Goal: Task Accomplishment & Management: Complete application form

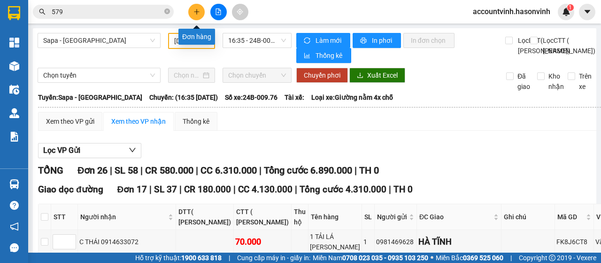
click at [196, 16] on button at bounding box center [196, 12] width 16 height 16
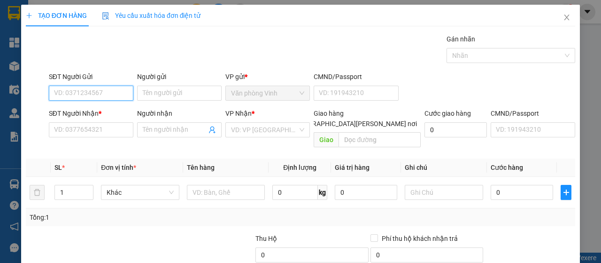
click at [118, 92] on input "SĐT Người Gửi" at bounding box center [91, 92] width 85 height 15
click at [117, 91] on input "SĐT Người Gửi" at bounding box center [91, 92] width 85 height 15
type input "0913273885"
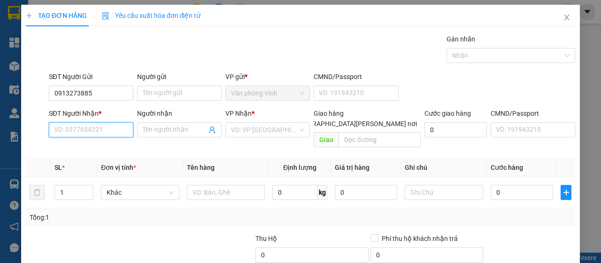
click at [95, 128] on input "SĐT Người Nhận *" at bounding box center [91, 129] width 85 height 15
type input "0394162898"
click at [239, 131] on input "search" at bounding box center [264, 130] width 67 height 14
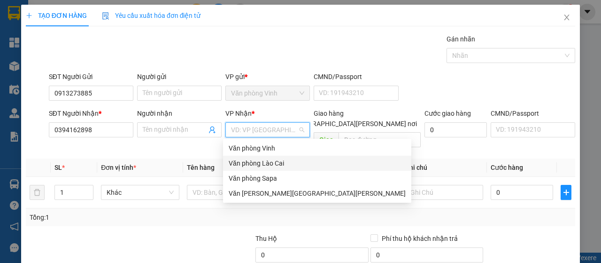
click at [272, 166] on div "Văn phòng Lào Cai" at bounding box center [317, 163] width 177 height 10
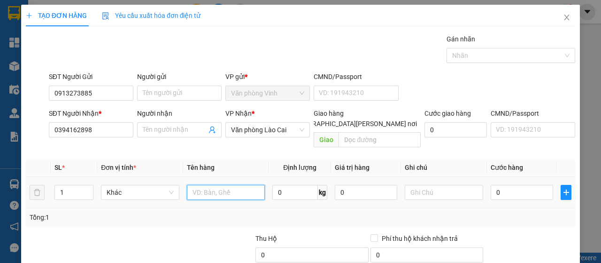
click at [222, 185] on input "text" at bounding box center [226, 192] width 78 height 15
type input "BỌC THUỐC"
click at [491, 185] on input "0" at bounding box center [522, 192] width 62 height 15
type input "5"
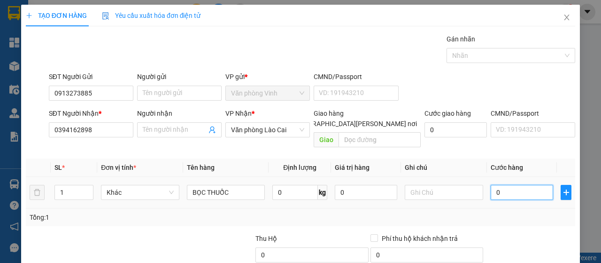
type input "5"
type input "50"
type input "500"
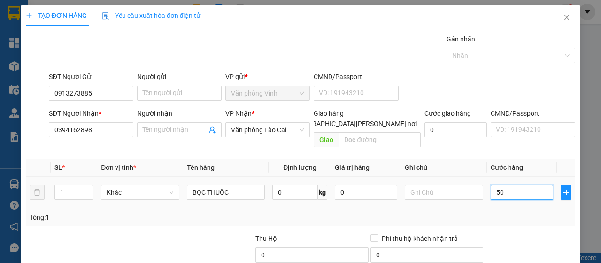
type input "500"
type input "5.000"
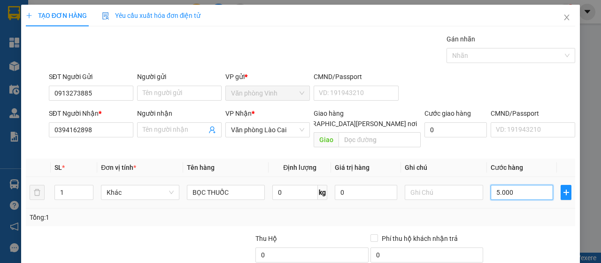
type input "50.000"
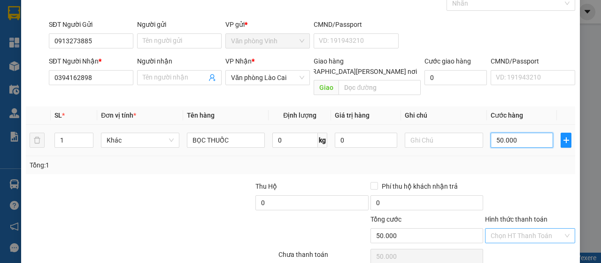
scroll to position [84, 0]
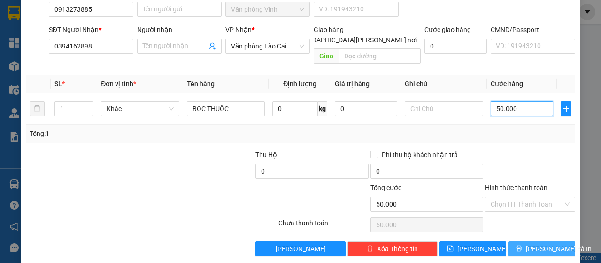
type input "50.000"
click at [546, 243] on span "[PERSON_NAME] và In" at bounding box center [559, 248] width 66 height 10
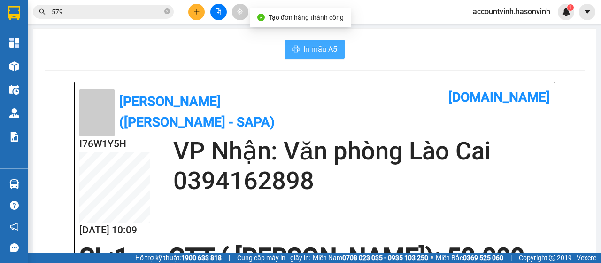
click at [305, 47] on span "In mẫu A5" at bounding box center [320, 49] width 34 height 12
click at [309, 52] on span "In mẫu A5" at bounding box center [320, 49] width 34 height 12
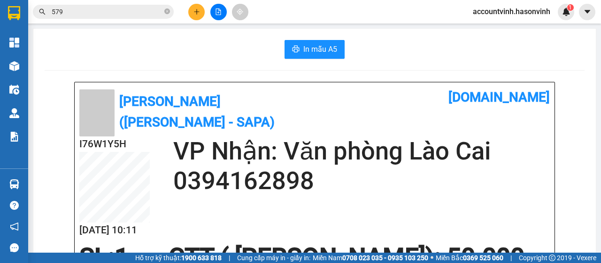
click at [123, 8] on input "579" at bounding box center [107, 12] width 111 height 10
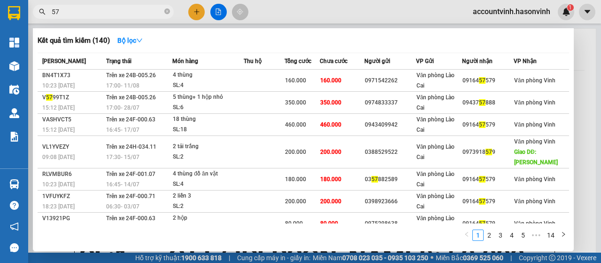
type input "5"
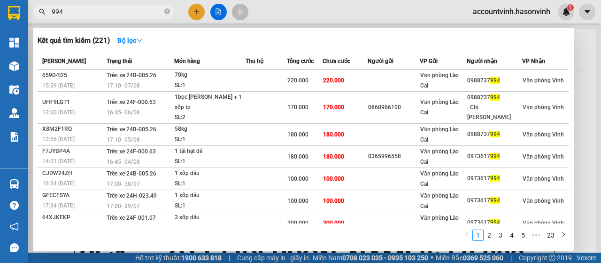
type input "994"
